Goal: Task Accomplishment & Management: Manage account settings

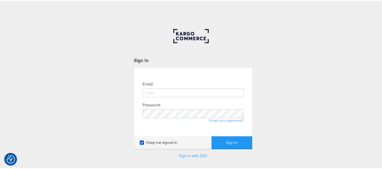
type input "[EMAIL_ADDRESS][PERSON_NAME][DOMAIN_NAME]"
click at [212, 136] on button "Sign In" at bounding box center [232, 142] width 41 height 13
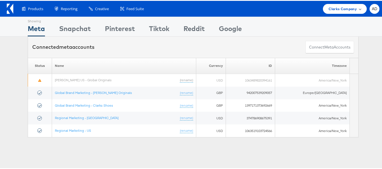
click at [339, 11] on div "Clarks Company" at bounding box center [345, 8] width 44 height 10
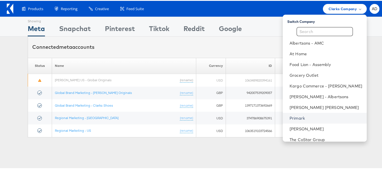
click at [290, 117] on link "Primark" at bounding box center [326, 118] width 73 height 6
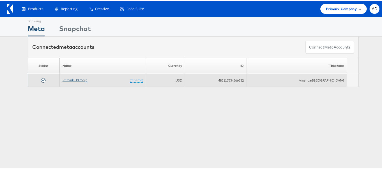
click at [75, 80] on link "Primark US Corp" at bounding box center [75, 79] width 25 height 4
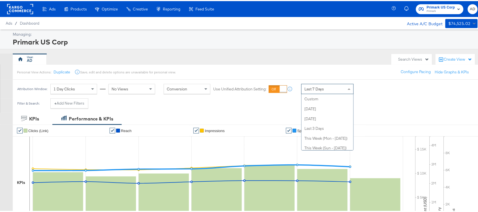
click at [341, 88] on div "Last 7 Days" at bounding box center [327, 88] width 52 height 10
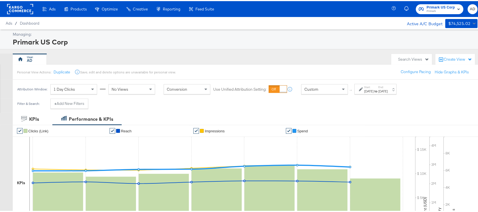
click at [375, 102] on div "Filter & Search: + Add New Filters" at bounding box center [241, 104] width 483 height 14
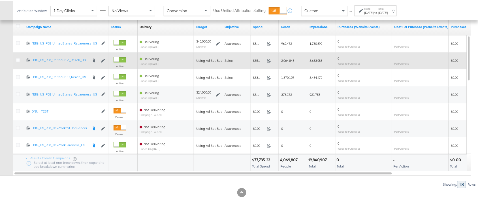
scroll to position [197, 0]
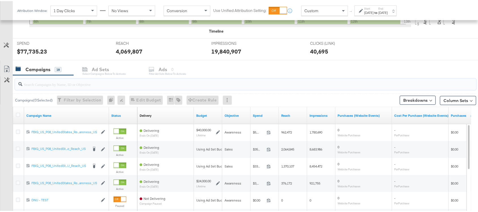
paste input "120228088321630495"
click at [59, 85] on input "search" at bounding box center [228, 80] width 412 height 11
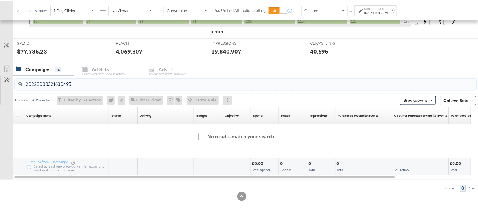
click at [166, 76] on input "120228088321630495" at bounding box center [228, 80] width 412 height 11
type input "120228088321630495"
click at [354, 56] on div "CLICKS (LINK) CLICKS (LINK) 40,695" at bounding box center [352, 47] width 93 height 21
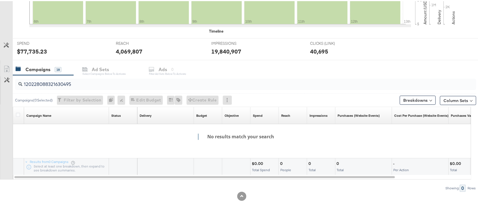
scroll to position [0, 0]
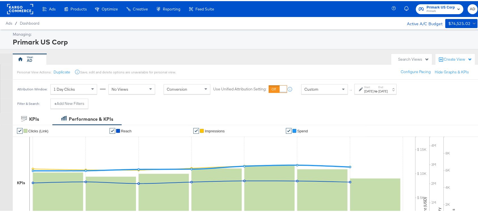
click at [328, 55] on div "AD" at bounding box center [200, 57] width 375 height 11
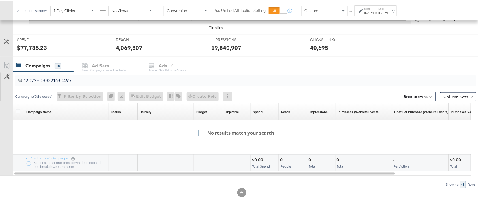
click at [82, 80] on input "120228088321630495" at bounding box center [228, 77] width 412 height 11
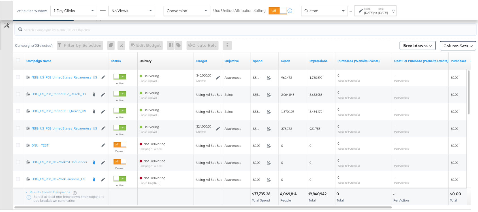
scroll to position [252, 0]
click at [60, 30] on input "search" at bounding box center [228, 25] width 412 height 11
paste input "FBIG_US_P08_UnitedStates_Conversions_IO_NYC 2.0 Kargo_Reach_US"
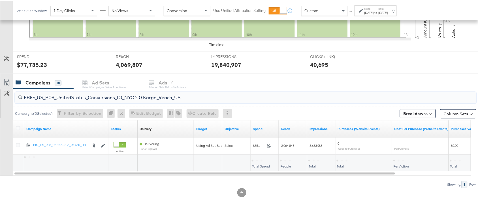
scroll to position [184, 0]
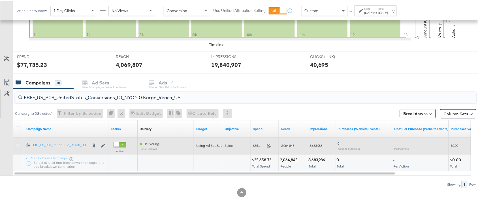
type input "FBIG_US_P08_UnitedStates_Conversions_IO_NYC 2.0 Kargo_Reach_US"
click at [19, 144] on icon at bounding box center [18, 144] width 4 height 4
click at [0, 0] on input "checkbox" at bounding box center [0, 0] width 0 height 0
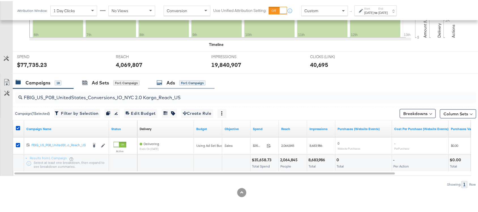
click at [167, 83] on div "Ads" at bounding box center [170, 81] width 8 height 7
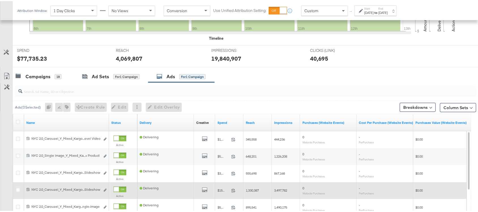
scroll to position [190, 0]
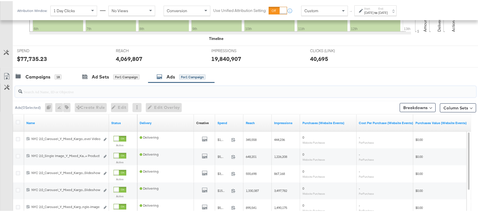
click at [48, 91] on input "search" at bounding box center [228, 88] width 412 height 11
paste input "NYC 2.0_Carousel_Y_Mixed_Kargo_Campaign_Dynamic_N/A_N/A_N/A_Cotton Blend Shirt …"
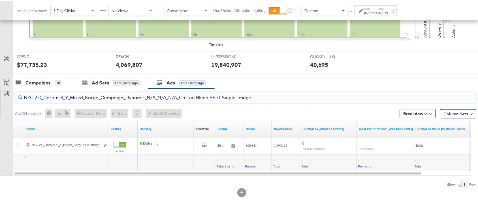
scroll to position [184, 0]
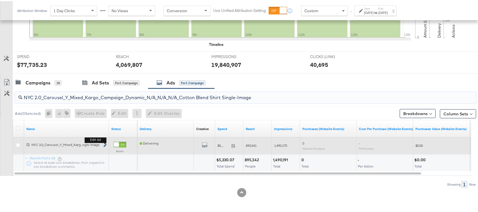
type input "NYC 2.0_Carousel_Y_Mixed_Kargo_Campaign_Dynamic_N/A_N/A_N/A_Cotton Blend Shirt …"
click at [105, 144] on icon "link" at bounding box center [105, 144] width 3 height 3
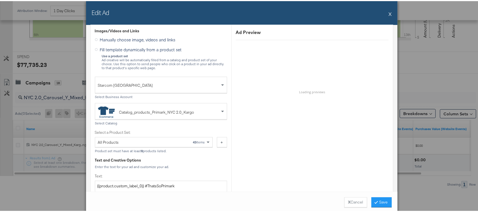
scroll to position [135, 0]
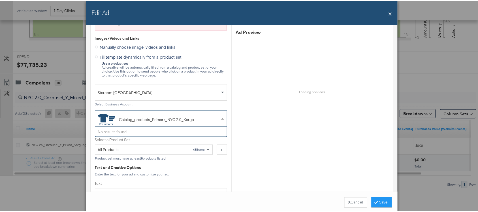
click at [207, 118] on div "Catalog_products_Primark_NYC 2.0_Kargo" at bounding box center [156, 118] width 117 height 11
click at [220, 117] on span at bounding box center [223, 117] width 7 height 16
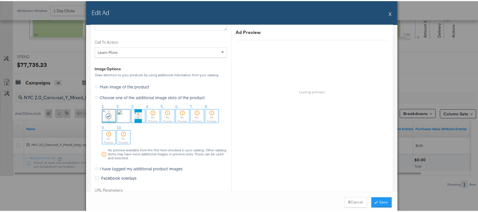
scroll to position [546, 0]
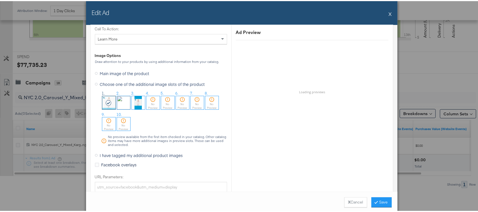
click at [106, 100] on icon at bounding box center [109, 102] width 6 height 6
click at [301, 93] on h6 "Loading previews" at bounding box center [311, 91] width 161 height 4
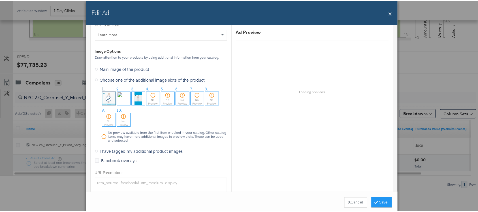
scroll to position [553, 0]
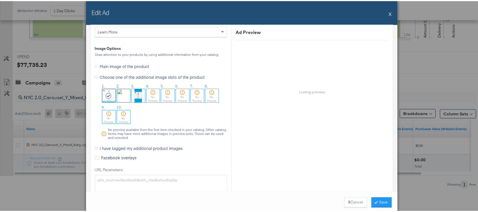
click at [106, 92] on icon at bounding box center [109, 95] width 6 height 6
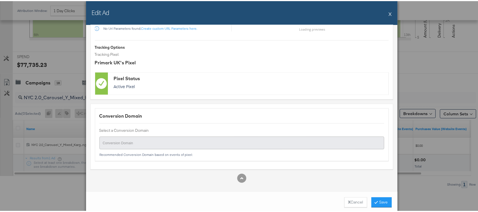
scroll to position [733, 0]
click at [348, 199] on strong "X" at bounding box center [349, 200] width 3 height 5
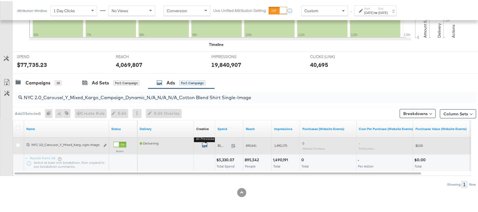
click at [204, 145] on icon "default" at bounding box center [205, 144] width 6 height 6
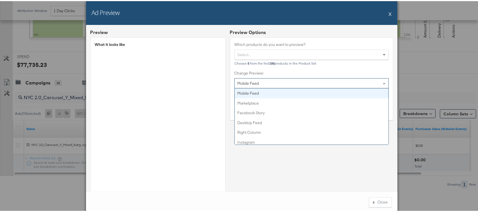
click at [282, 81] on div "Mobile Feed" at bounding box center [312, 82] width 154 height 10
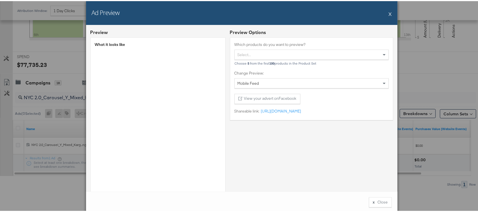
click at [294, 183] on div "Preview Options Which products do you want to preview? Select... Choose 5 from …" at bounding box center [311, 136] width 163 height 216
click at [287, 55] on div "Select..." at bounding box center [312, 54] width 154 height 10
click at [253, 183] on div "Preview Options Which products do you want to preview? Select... Choose 5 from …" at bounding box center [311, 136] width 163 height 216
click at [296, 109] on link "https://fb.me/2Fz6pbF6PV0OAx6" at bounding box center [280, 109] width 42 height 5
click at [330, 186] on div "Preview Options Which products do you want to preview? Select... Choose 5 from …" at bounding box center [311, 136] width 163 height 216
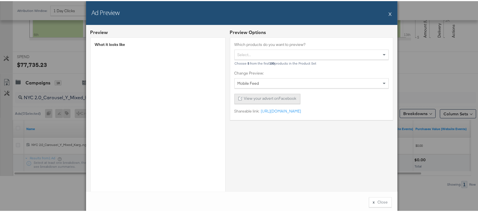
click at [272, 98] on button "View your advert on Facebook" at bounding box center [267, 98] width 66 height 10
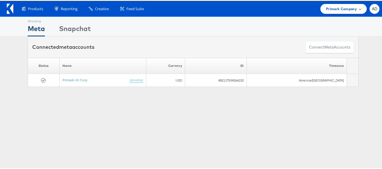
click at [339, 8] on span "Primark Company" at bounding box center [341, 8] width 31 height 6
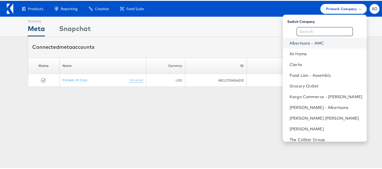
click at [292, 42] on link "Albertsons - AMC" at bounding box center [326, 43] width 73 height 6
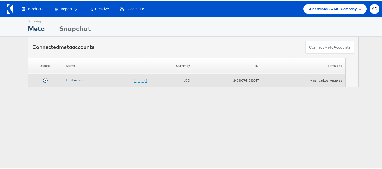
click at [78, 81] on link "TEST Account" at bounding box center [76, 79] width 21 height 4
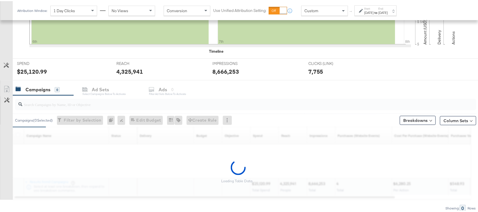
scroll to position [201, 0]
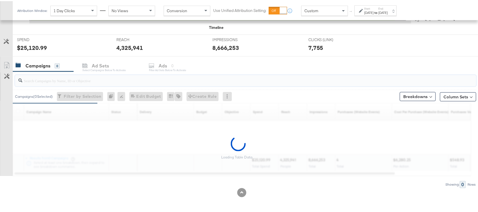
click at [51, 83] on input "search" at bounding box center [228, 77] width 412 height 11
paste input "120229509340170307"
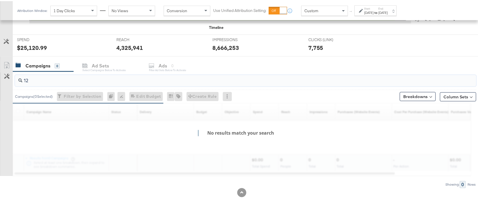
type input "1"
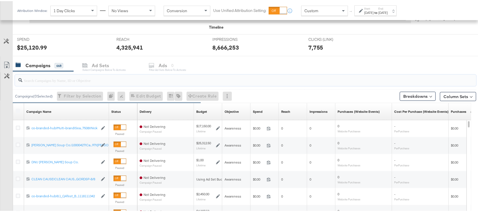
click at [57, 81] on input "search" at bounding box center [228, 76] width 412 height 11
paste input "120229509340170307"
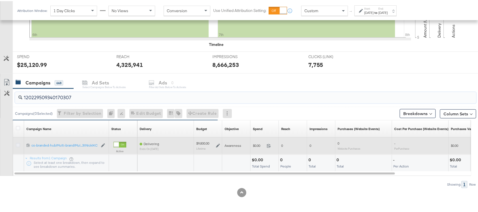
type input "120229509340170307"
click at [17, 143] on icon at bounding box center [18, 144] width 4 height 4
click at [0, 0] on input "checkbox" at bounding box center [0, 0] width 0 height 0
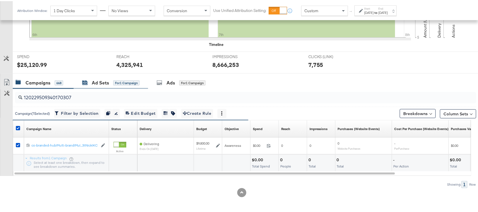
click at [98, 81] on div "Ad Sets" at bounding box center [100, 81] width 17 height 7
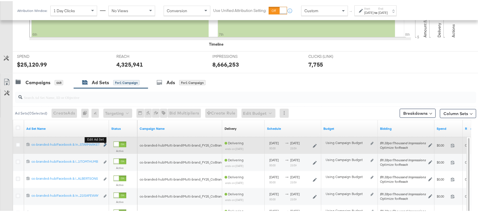
click at [105, 145] on icon "link" at bounding box center [105, 143] width 3 height 3
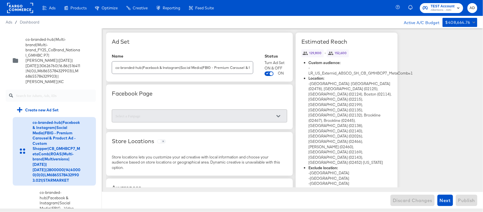
scroll to position [1706, 0]
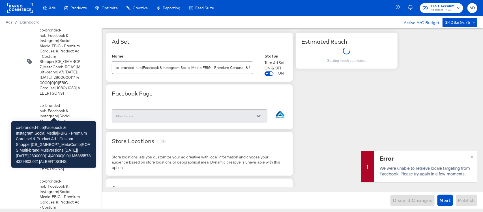
scroll to position [1741, 0]
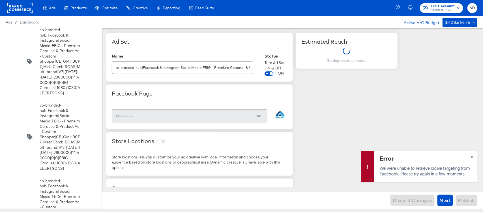
click at [472, 156] on span "×" at bounding box center [471, 156] width 3 height 7
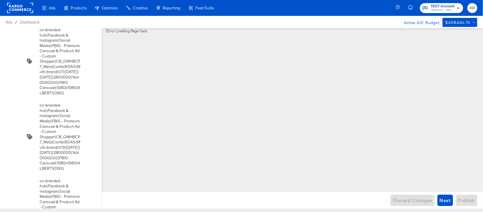
scroll to position [1873, 0]
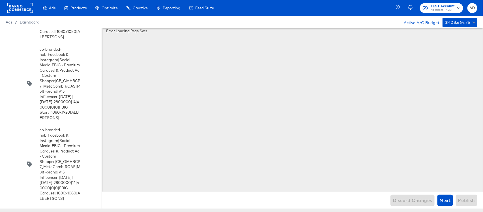
click at [0, 0] on input "checkbox" at bounding box center [0, 0] width 0 height 0
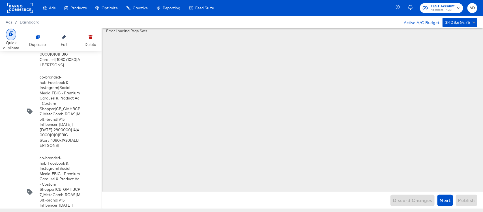
click at [9, 35] on icon at bounding box center [11, 33] width 5 height 5
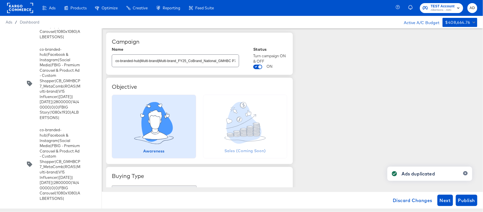
scroll to position [2576, 0]
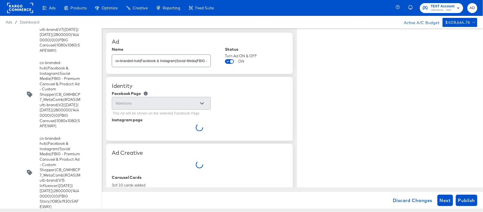
type textarea "x"
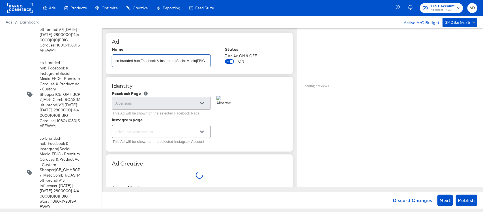
click at [179, 60] on input "co-branded-hub|Facebook & Instagram|Social Media|FBIG - Premium Carousel & Prod…" at bounding box center [161, 58] width 98 height 12
type input "T"
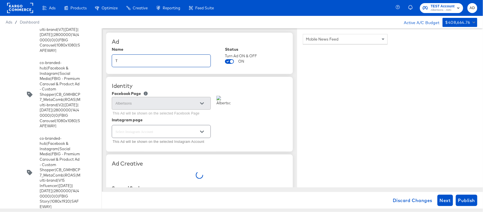
type textarea "x"
type input "TE"
click at [179, 60] on input "TE" at bounding box center [161, 58] width 98 height 12
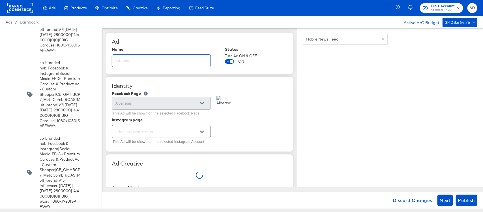
type textarea "x"
type input "co-branded-hub|Facebook & Instagram|Social Media|FBIG - Premium Carousel & Prod…"
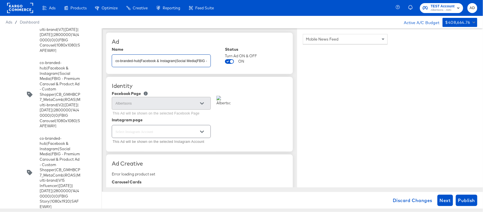
click at [153, 61] on input "co-branded-hub|Facebook & Instagram|Social Media|FBIG - Premium Carousel & Prod…" at bounding box center [161, 58] width 98 height 12
click at [185, 61] on input "co-branded-hub|Facebook & Instagram|Social Media|FBIG - Premium Carousel & Prod…" at bounding box center [161, 58] width 98 height 12
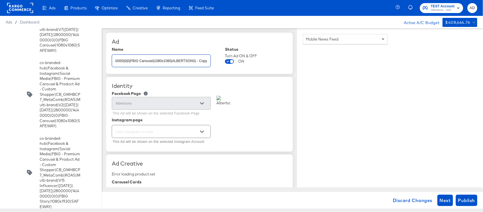
click at [185, 61] on input "co-branded-hub|Facebook & Instagram|Social Media|FBIG - Premium Carousel & Prod…" at bounding box center [161, 58] width 98 height 12
click at [180, 61] on input "TEST" at bounding box center [161, 58] width 98 height 12
type input "TEST"
type textarea "x"
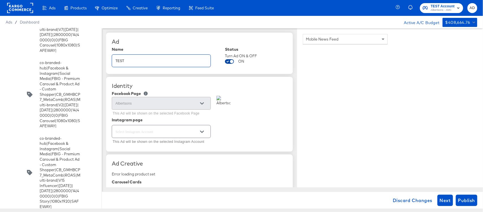
type textarea "x"
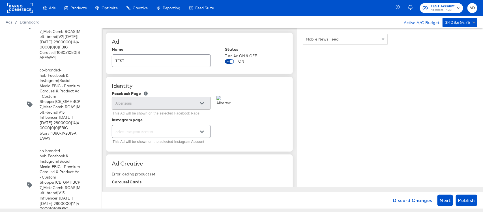
scroll to position [2492, 0]
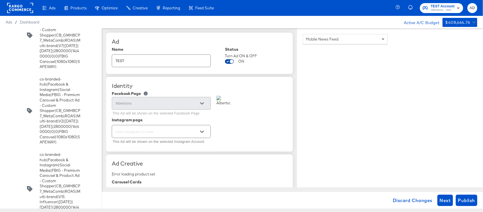
click at [232, 62] on input "checkbox" at bounding box center [232, 62] width 14 height 5
checkbox input "false"
type textarea "x"
click at [465, 199] on span "Publish" at bounding box center [466, 200] width 17 height 8
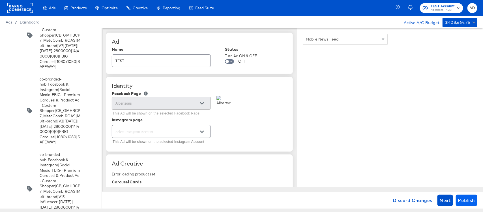
type textarea "x"
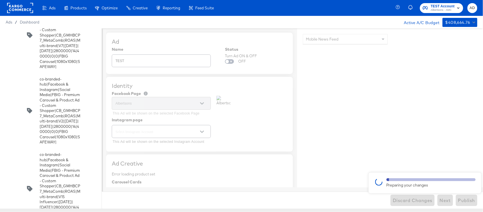
type textarea "x"
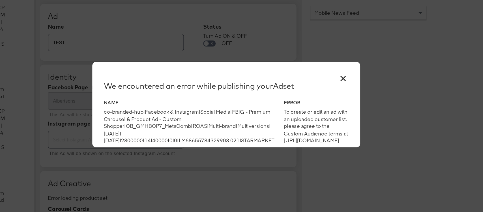
click at [264, 110] on div "Name co-branded-hub|Facebook & Instagram|Social Media|FBIG - Premium Carousel &…" at bounding box center [214, 118] width 124 height 33
click at [249, 115] on div "co-branded-hub|Facebook & Instagram|Social Media|FBIG - Premium Carousel & Prod…" at bounding box center [214, 121] width 124 height 26
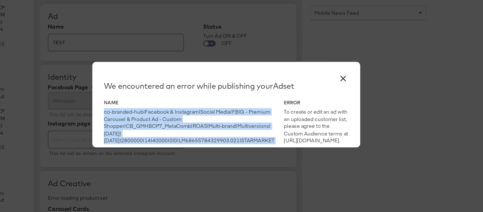
click at [249, 115] on div "co-branded-hub|Facebook & Instagram|Social Media|FBIG - Premium Carousel & Prod…" at bounding box center [214, 121] width 124 height 26
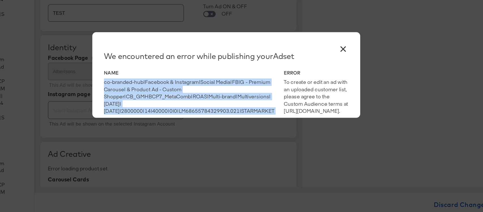
copy div "co-branded-hub|Facebook & Instagram|Social Media|FBIG - Premium Carousel & Prod…"
click at [325, 87] on button "×" at bounding box center [327, 85] width 10 height 10
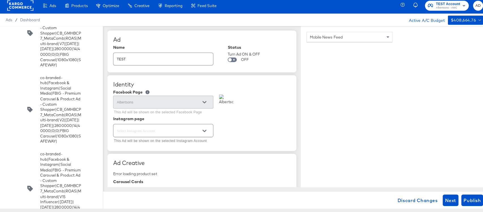
scroll to position [0, 0]
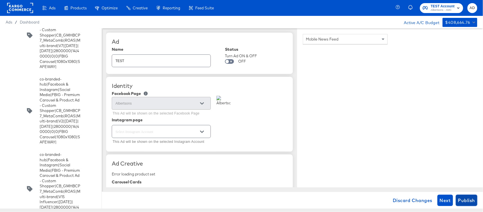
click at [461, 200] on span "Publish" at bounding box center [466, 200] width 17 height 8
type textarea "x"
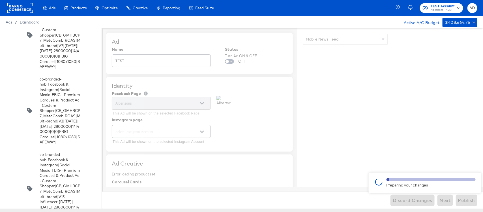
type textarea "x"
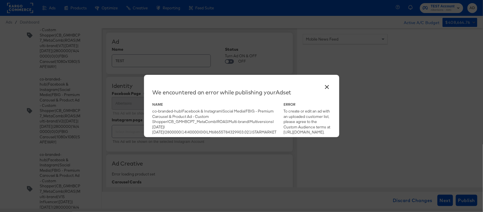
click at [323, 87] on button "×" at bounding box center [327, 85] width 10 height 10
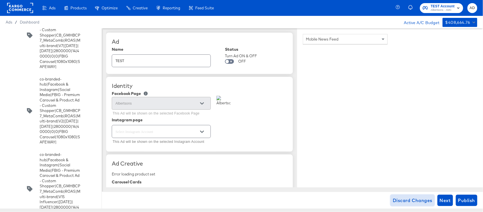
click at [401, 197] on span "Discard Changes" at bounding box center [413, 200] width 40 height 8
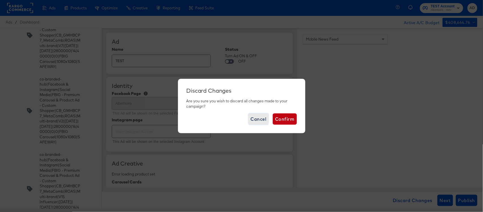
click at [258, 115] on span "Cancel" at bounding box center [259, 119] width 16 height 8
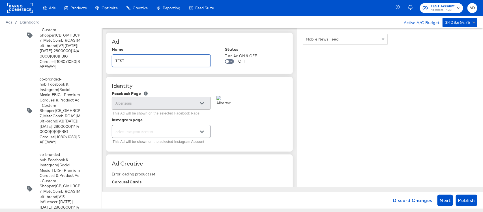
click at [149, 58] on input "TEST" at bounding box center [161, 58] width 98 height 12
click at [397, 202] on span "Discard Changes" at bounding box center [413, 200] width 40 height 8
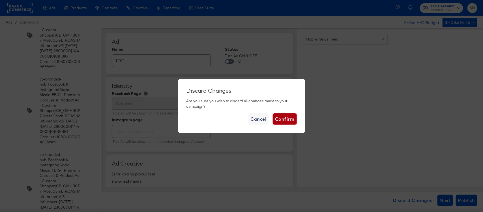
click at [281, 118] on span "Confirm" at bounding box center [284, 119] width 19 height 8
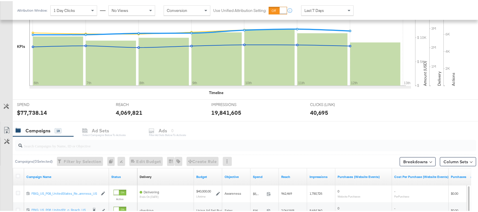
scroll to position [184, 0]
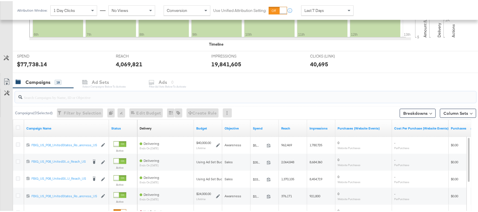
click at [71, 96] on input "search" at bounding box center [228, 93] width 412 height 11
paste input "NYC 2.0_Carousel_Y_Mixed_Kargo_Campaign_Dynamic_N/A_N/A_N/A_Cotton Blend Shirt …"
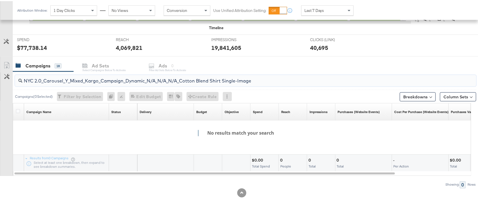
scroll to position [0, 0]
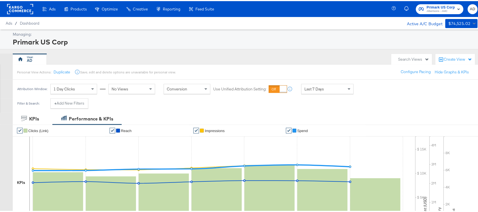
type input "NYC 2.0_Carousel_Y_Mixed_Kargo_Campaign_Dynamic_N/A_N/A_N/A_Cotton Blend Shirt …"
click at [317, 87] on span "Last 7 Days" at bounding box center [314, 87] width 20 height 5
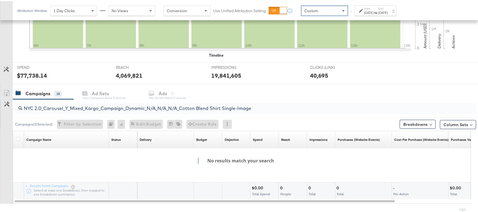
scroll to position [201, 0]
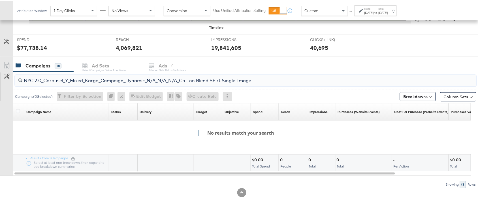
click at [257, 81] on input "NYC 2.0_Carousel_Y_Mixed_Kargo_Campaign_Dynamic_N/A_N/A_N/A_Cotton Blend Shirt …" at bounding box center [228, 77] width 412 height 11
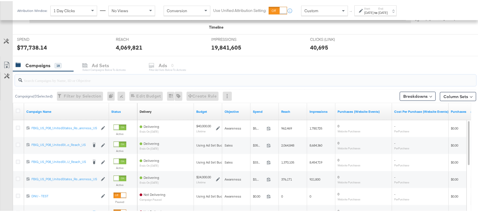
paste input "NYC 2.0_Carousel_Y_Mixed_Kargo_Campaign_Dynamic_N/A_N/A_N/A_Cotton Blend Shirt …"
type input "NYC 2.0_Carousel_Y_Mixed_Kargo_Campaign_Dynamic_N/A_N/A_N/A_Cotton Blend Shirt …"
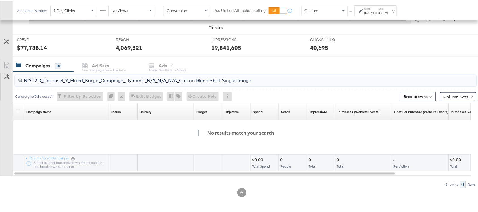
click at [69, 82] on input "NYC 2.0_Carousel_Y_Mixed_Kargo_Campaign_Dynamic_N/A_N/A_N/A_Cotton Blend Shirt …" at bounding box center [228, 77] width 412 height 11
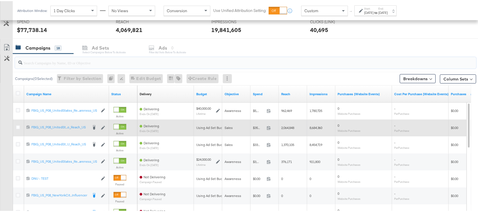
scroll to position [217, 0]
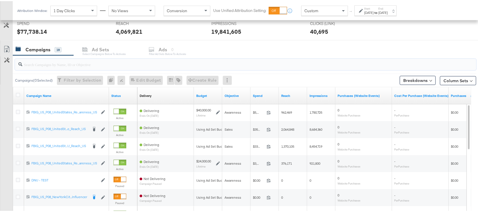
click at [51, 67] on div at bounding box center [245, 63] width 461 height 11
paste input "NYC 2.0_Carousel_Y_Mixed_Kargo_Campaign_Dynamic_N/A_N/A_N/A_Cotton Blend Shirt …"
type input "NYC 2.0_Carousel_Y_Mixed_Kargo_Campaign_Dynamic_N/A_N/A_N/A_Cotton Blend Shirt …"
paste input "120228088321600495"
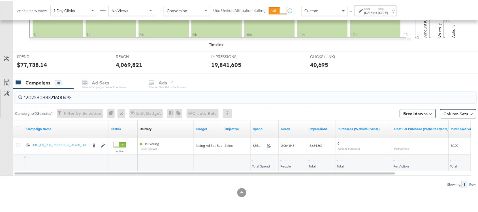
scroll to position [184, 0]
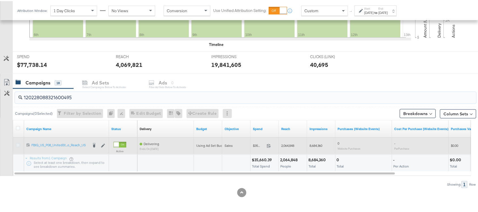
type input "120228088321600495"
click at [18, 145] on icon at bounding box center [18, 144] width 4 height 4
click at [0, 0] on input "checkbox" at bounding box center [0, 0] width 0 height 0
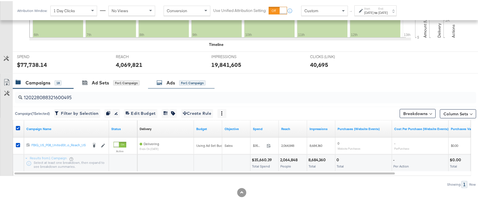
click at [169, 82] on div "Ads" at bounding box center [170, 81] width 8 height 7
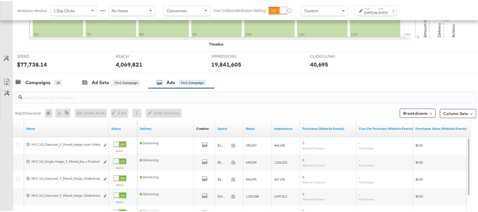
click at [79, 96] on input "search" at bounding box center [228, 93] width 412 height 11
paste input "NYC 2.0_Carousel_Y_Mixed_Kargo_Campaign_Dynamic_N/A_N/A_N/A_Cotton Blend Shirt …"
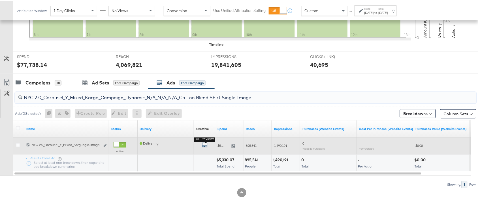
type input "NYC 2.0_Carousel_Y_Mixed_Kargo_Campaign_Dynamic_N/A_N/A_N/A_Cotton Blend Shirt …"
click at [204, 144] on icon "default" at bounding box center [205, 144] width 6 height 6
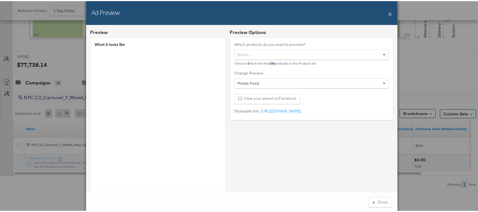
click at [388, 12] on button "X" at bounding box center [389, 12] width 3 height 11
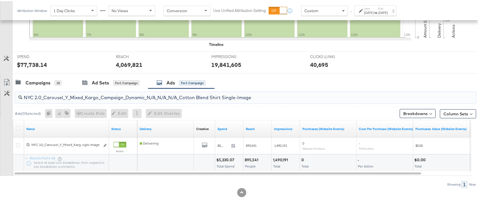
click at [151, 95] on input "NYC 2.0_Carousel_Y_Mixed_Kargo_Campaign_Dynamic_N/A_N/A_N/A_Cotton Blend Shirt …" at bounding box center [228, 94] width 412 height 11
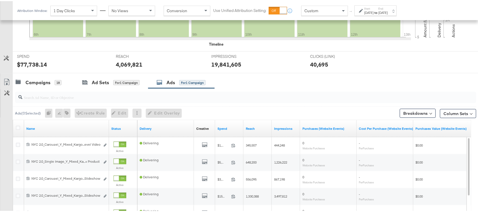
click at [69, 101] on div at bounding box center [245, 96] width 461 height 11
paste input "NYC 2.0_Carousel_Y_Mixed_Kargo_Campaign_Dynamic_N/A_N/A_N/A_Cotton Blend Shirt …"
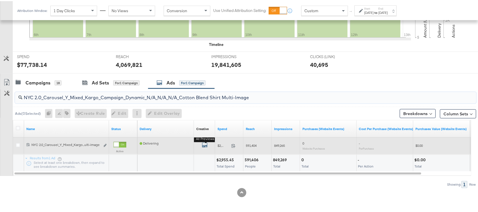
type input "NYC 2.0_Carousel_Y_Mixed_Kargo_Campaign_Dynamic_N/A_N/A_N/A_Cotton Blend Shirt …"
click at [204, 143] on icon "default" at bounding box center [205, 144] width 6 height 6
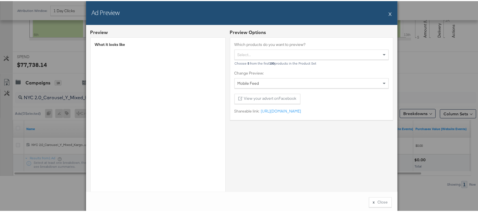
click at [381, 14] on div "Ad Preview X" at bounding box center [241, 12] width 311 height 24
click at [384, 14] on div "Ad Preview X" at bounding box center [241, 12] width 311 height 24
click at [388, 13] on button "X" at bounding box center [389, 12] width 3 height 11
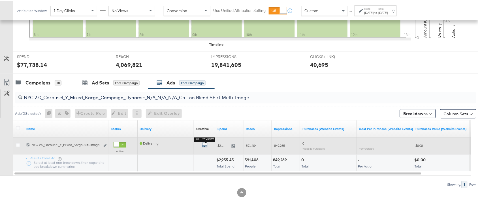
click at [204, 145] on icon "default" at bounding box center [205, 144] width 6 height 6
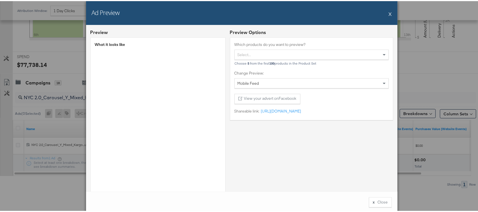
click at [388, 10] on button "X" at bounding box center [389, 12] width 3 height 11
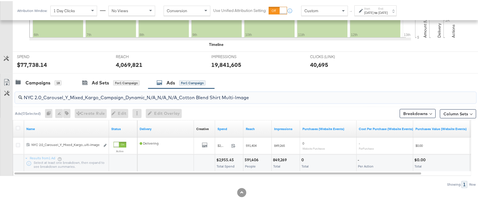
click at [191, 95] on input "NYC 2.0_Carousel_Y_Mixed_Kargo_Campaign_Dynamic_N/A_N/A_N/A_Cotton Blend Shirt …" at bounding box center [228, 94] width 412 height 11
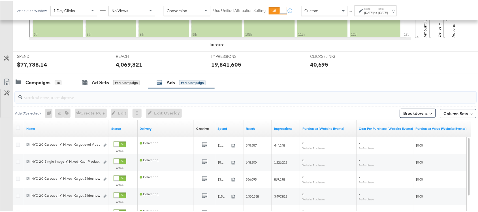
paste input "120228909473080495"
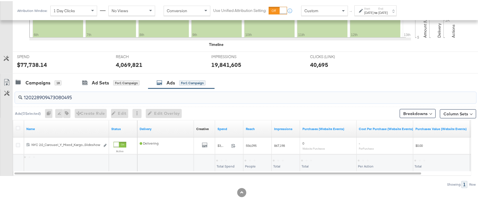
type input "120228909473080495"
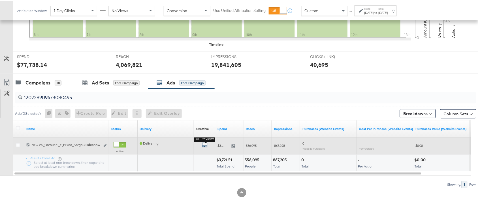
click at [205, 143] on icon "default" at bounding box center [205, 144] width 6 height 6
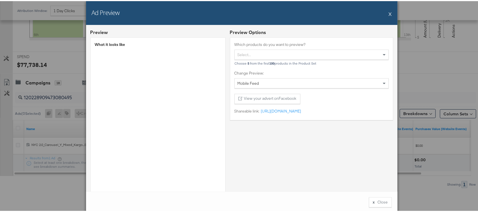
click at [388, 13] on button "X" at bounding box center [389, 12] width 3 height 11
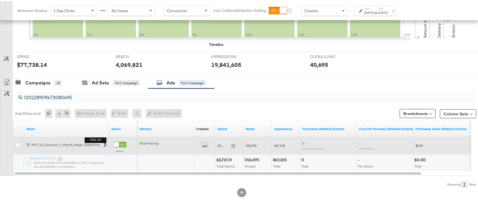
click at [105, 144] on icon "link" at bounding box center [105, 144] width 3 height 3
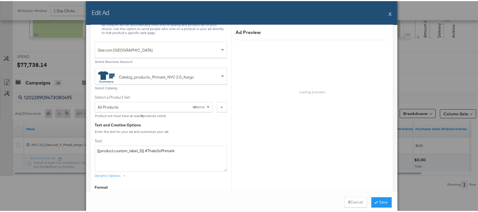
scroll to position [162, 0]
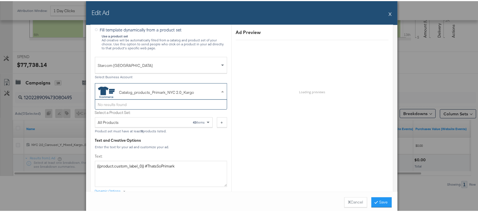
click at [108, 91] on icon at bounding box center [106, 90] width 17 height 11
click at [220, 91] on span at bounding box center [223, 90] width 7 height 16
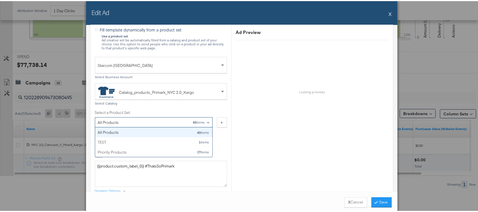
click at [205, 121] on span at bounding box center [208, 121] width 7 height 10
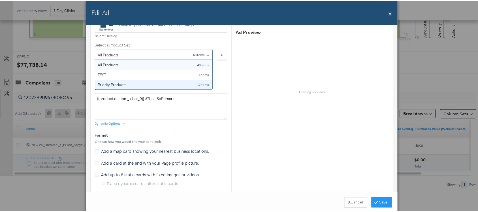
scroll to position [230, 0]
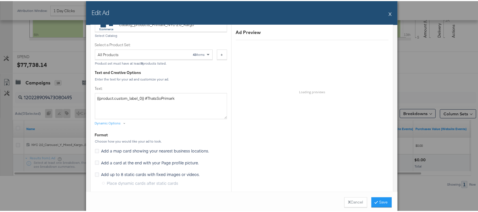
click at [275, 122] on div "Ad Preview Loading previews" at bounding box center [312, 190] width 162 height 685
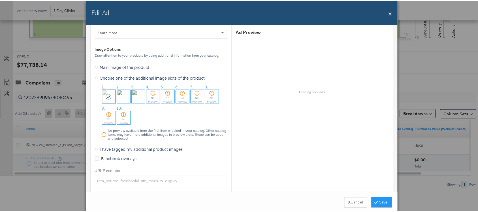
scroll to position [552, 0]
click at [106, 94] on icon at bounding box center [109, 95] width 6 height 6
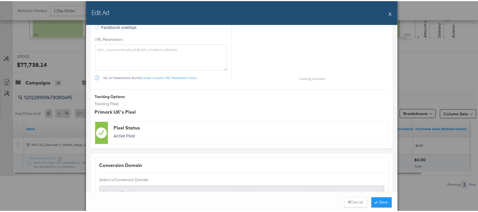
scroll to position [733, 0]
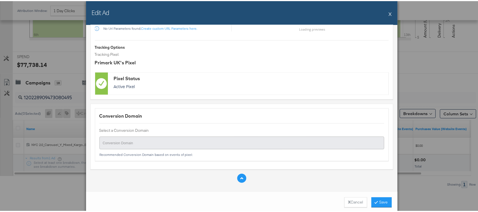
click at [237, 176] on button at bounding box center [241, 176] width 9 height 9
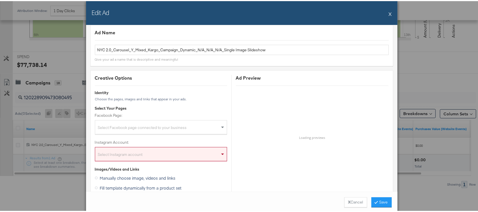
scroll to position [0, 0]
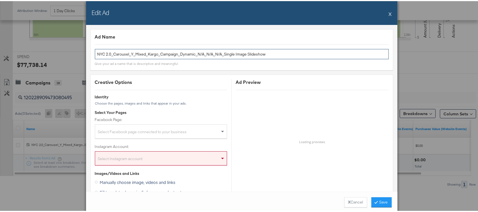
click at [276, 53] on input "NYC 2.0_Carousel_Y_Mixed_Kargo_Campaign_Dynamic_N/A_N/A_N/A_Single Image Slides…" at bounding box center [242, 53] width 294 height 10
click at [388, 13] on button "X" at bounding box center [389, 12] width 3 height 11
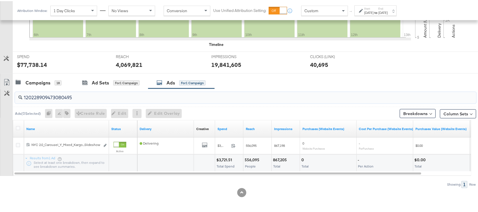
click at [88, 94] on input "120228909473080495" at bounding box center [228, 94] width 412 height 11
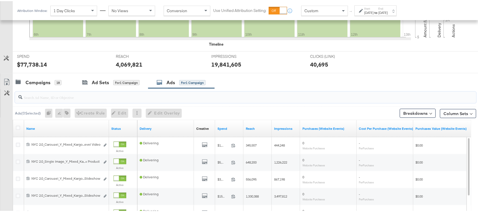
paste input "120228909552330495"
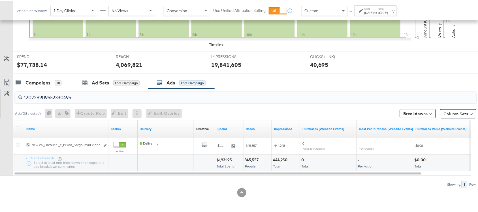
click at [77, 95] on input "120228909552330495" at bounding box center [228, 94] width 412 height 11
paste input "08832165"
click at [76, 98] on input "120228088321650495" at bounding box center [228, 94] width 412 height 11
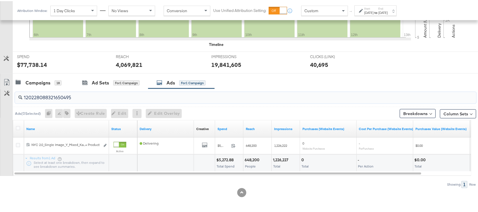
click at [76, 98] on input "120228088321650495" at bounding box center [228, 94] width 412 height 11
paste input "8"
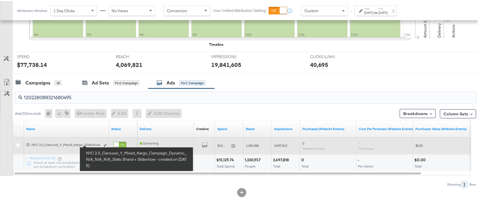
type input "120228088321680495"
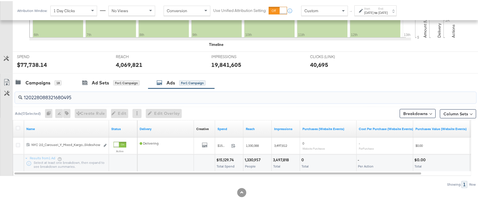
click at [79, 97] on input "120228088321680495" at bounding box center [228, 94] width 412 height 11
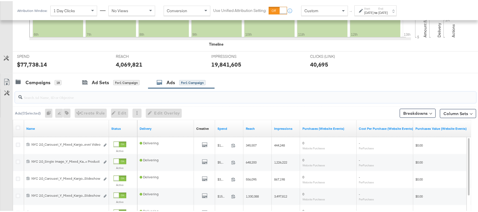
paste input "120228088321650495"
type input "120228088321650495"
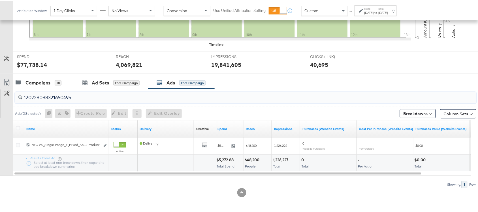
click at [81, 98] on input "120228088321650495" at bounding box center [228, 94] width 412 height 11
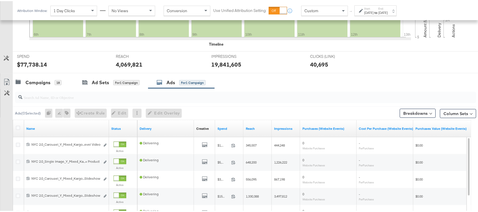
click at [248, 76] on div "Campaigns 18 Ad Sets for 1 Campaign Ads for 1 Campaign" at bounding box center [248, 81] width 470 height 12
click at [65, 101] on div at bounding box center [245, 96] width 461 height 11
click at [68, 96] on input "search" at bounding box center [228, 93] width 412 height 11
paste input "NYC 2.0_Carousel_Y_Mixed_Kargo_Campaign_Dynamic_N/A_N/A_N/A_Cotton Blend Shirt …"
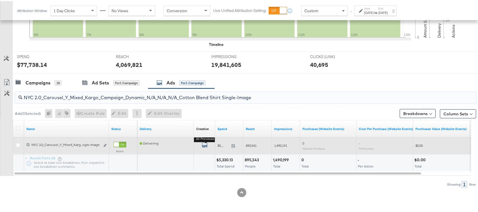
type input "NYC 2.0_Carousel_Y_Mixed_Kargo_Campaign_Dynamic_N/A_N/A_N/A_Cotton Blend Shirt …"
click at [204, 145] on icon "default" at bounding box center [205, 144] width 6 height 6
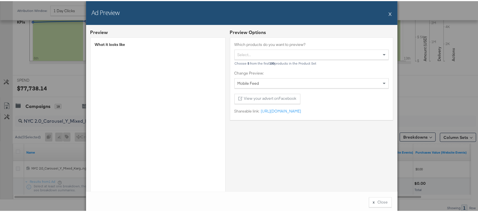
scroll to position [158, 0]
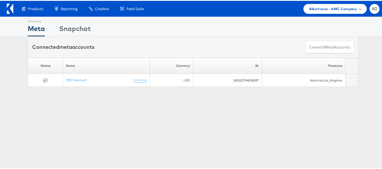
click at [317, 9] on span "Albertsons - AMC Company" at bounding box center [333, 8] width 48 height 6
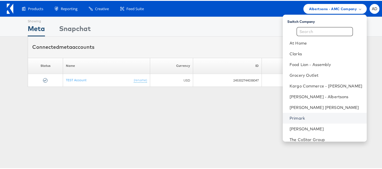
click at [290, 117] on link "Primark" at bounding box center [326, 118] width 73 height 6
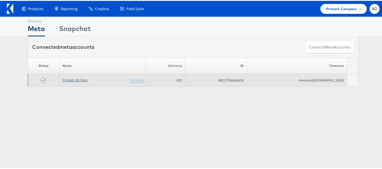
click at [77, 78] on link "Primark US Corp" at bounding box center [75, 79] width 25 height 4
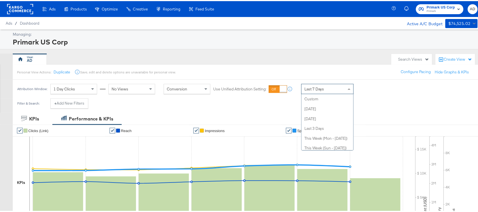
click at [316, 84] on div "Last 7 Days" at bounding box center [327, 88] width 52 height 10
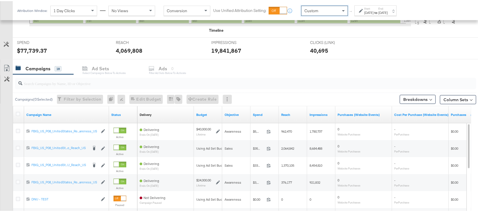
scroll to position [198, 0]
click at [60, 85] on input "search" at bounding box center [228, 79] width 412 height 11
paste input "NYC 2.0_Carousel_Y_Mixed_Kargo_Campaign_Dynamic_N/A_N/A_N/A_Cotton Blend Shirt …"
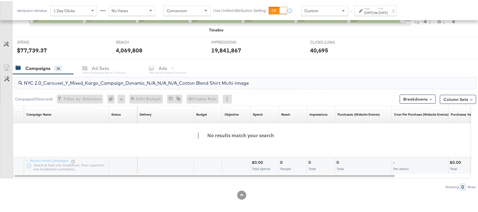
type input "NYC 2.0_Carousel_Y_Mixed_Kargo_Campaign_Dynamic_N/A_N/A_N/A_Cotton Blend Shirt …"
click at [256, 90] on div "NYC 2.0_Carousel_Y_Mixed_Kargo_Campaign_Dynamic_N/A_N/A_N/A_Cotton Blend Shirt …" at bounding box center [244, 82] width 463 height 18
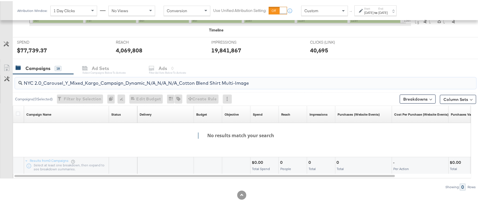
click at [261, 84] on input "NYC 2.0_Carousel_Y_Mixed_Kargo_Campaign_Dynamic_N/A_N/A_N/A_Cotton Blend Shirt …" at bounding box center [228, 79] width 412 height 11
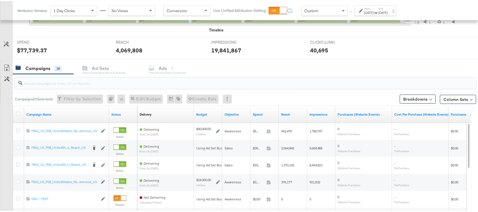
paste input "120228088321600495"
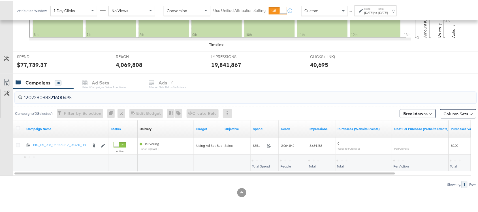
scroll to position [184, 0]
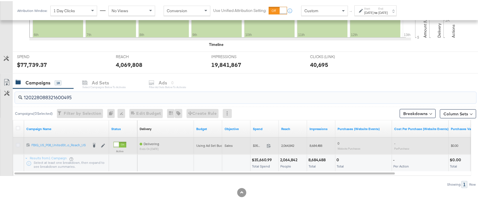
type input "120228088321600495"
click at [16, 145] on icon at bounding box center [18, 144] width 4 height 4
click at [0, 0] on input "checkbox" at bounding box center [0, 0] width 0 height 0
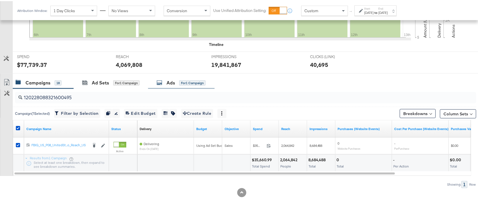
click at [167, 81] on div "Ads" at bounding box center [170, 81] width 8 height 7
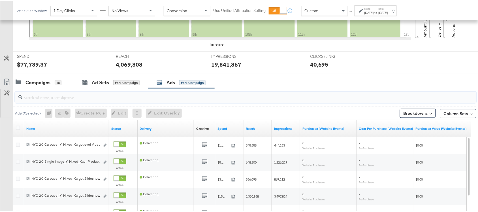
click at [66, 98] on input "search" at bounding box center [228, 93] width 412 height 11
paste input "NYC 2.0_Carousel_Y_Mixed_Kargo_Campaign_Dynamic_N/A_N/A_N/A_Cotton Blend Shirt …"
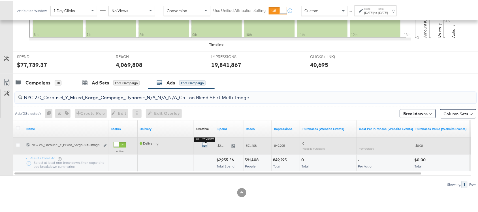
type input "NYC 2.0_Carousel_Y_Mixed_Kargo_Campaign_Dynamic_N/A_N/A_N/A_Cotton Blend Shirt …"
click at [204, 145] on icon "default" at bounding box center [205, 144] width 6 height 6
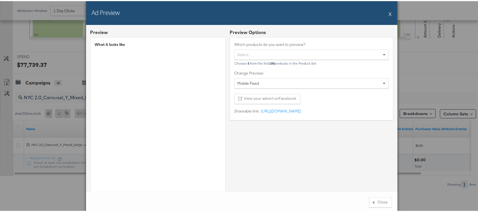
click at [388, 14] on button "X" at bounding box center [389, 12] width 3 height 11
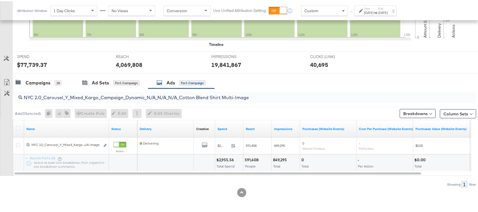
click at [104, 101] on div "NYC 2.0_Carousel_Y_Mixed_Kargo_Campaign_Dynamic_N/A_N/A_N/A_Cotton Blend Shirt …" at bounding box center [245, 96] width 461 height 11
click at [109, 99] on input "NYC 2.0_Carousel_Y_Mixed_Kargo_Campaign_Dynamic_N/A_N/A_N/A_Cotton Blend Shirt …" at bounding box center [228, 94] width 412 height 11
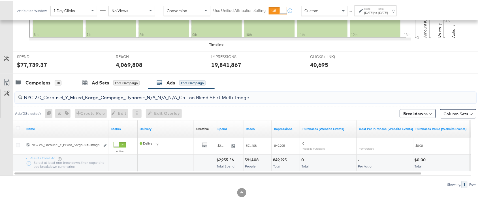
click at [109, 99] on input "NYC 2.0_Carousel_Y_Mixed_Kargo_Campaign_Dynamic_N/A_N/A_N/A_Cotton Blend Shirt …" at bounding box center [228, 94] width 412 height 11
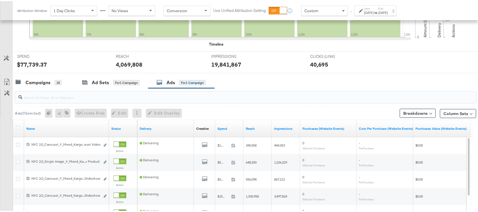
paste input "NYC 2.0_Single Image_Y_Mixed_Kargo_Campaign_Dynamic_N/A_N/A_N/A_Brand Slideshow…"
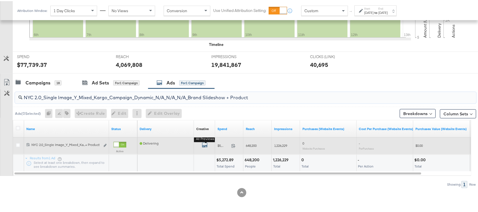
type input "NYC 2.0_Single Image_Y_Mixed_Kargo_Campaign_Dynamic_N/A_N/A_N/A_Brand Slideshow…"
click at [205, 144] on icon "default" at bounding box center [205, 144] width 6 height 6
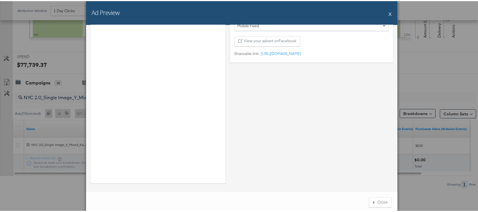
scroll to position [0, 0]
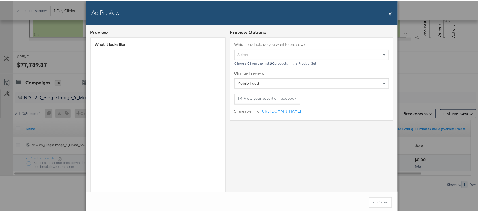
click at [388, 12] on button "X" at bounding box center [389, 12] width 3 height 11
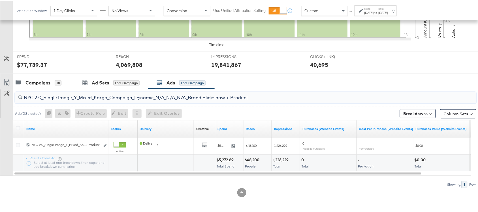
click at [271, 95] on input "NYC 2.0_Single Image_Y_Mixed_Kargo_Campaign_Dynamic_N/A_N/A_N/A_Brand Slideshow…" at bounding box center [228, 94] width 412 height 11
click at [255, 96] on input "NYC 2.0_Single Image_Y_Mixed_Kargo_Campaign_Dynamic_N/A_N/A_N/A_Brand Slideshow…" at bounding box center [228, 94] width 412 height 11
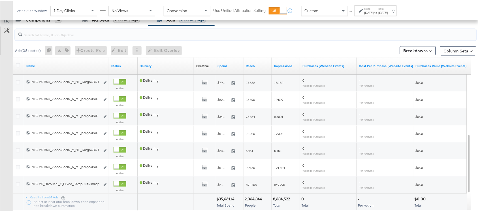
scroll to position [286, 0]
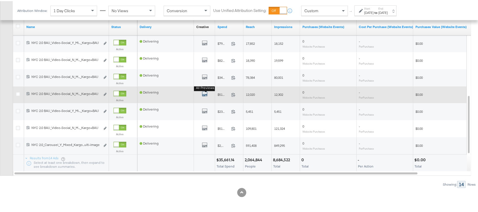
click at [205, 95] on icon "default" at bounding box center [205, 93] width 6 height 6
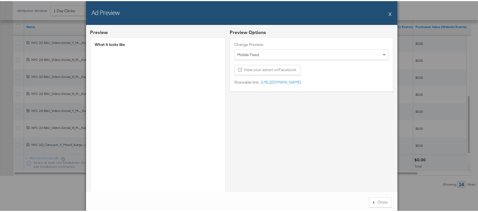
click at [388, 13] on button "X" at bounding box center [389, 12] width 3 height 11
